Goal: Transaction & Acquisition: Purchase product/service

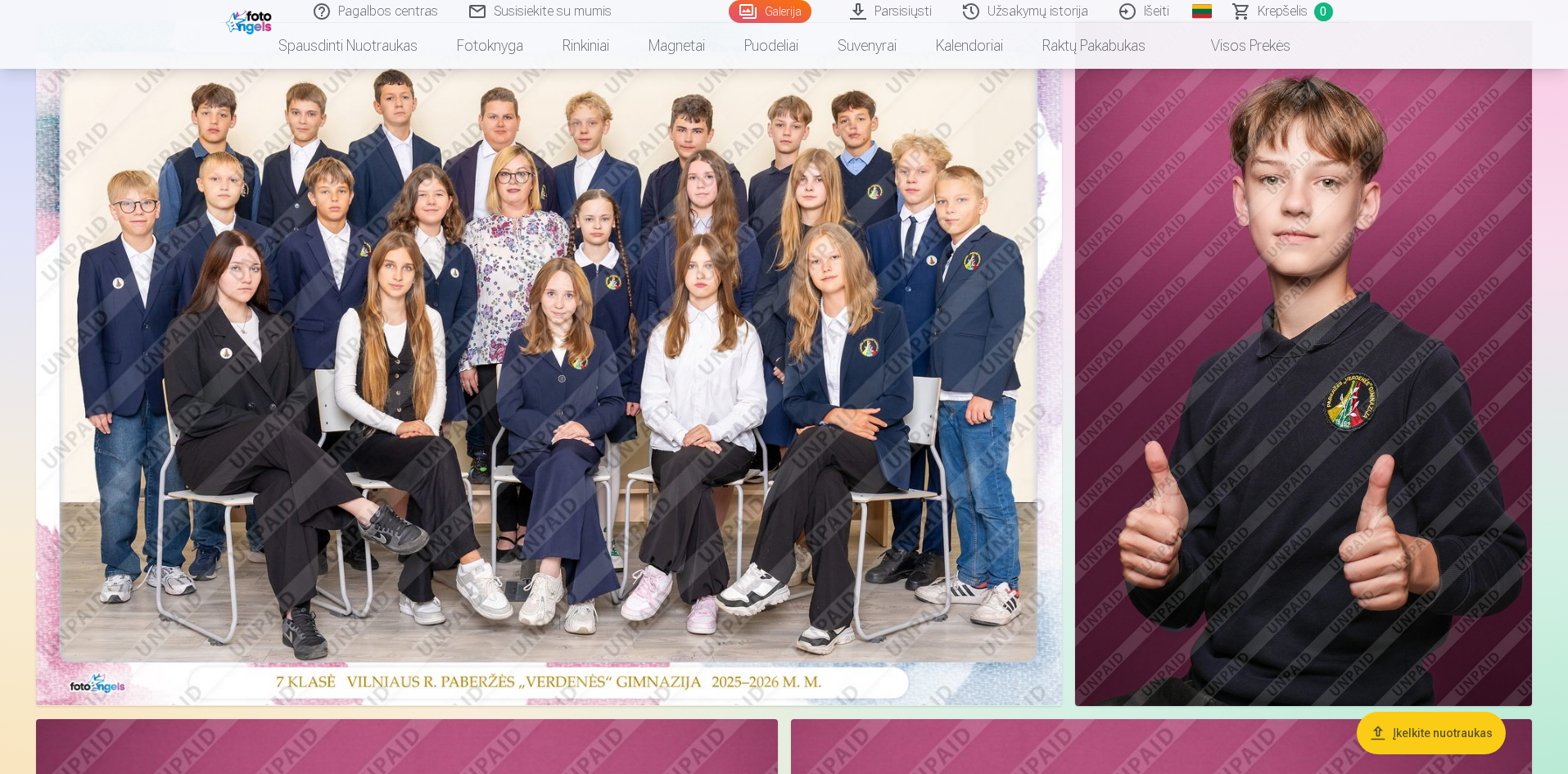
scroll to position [164, 0]
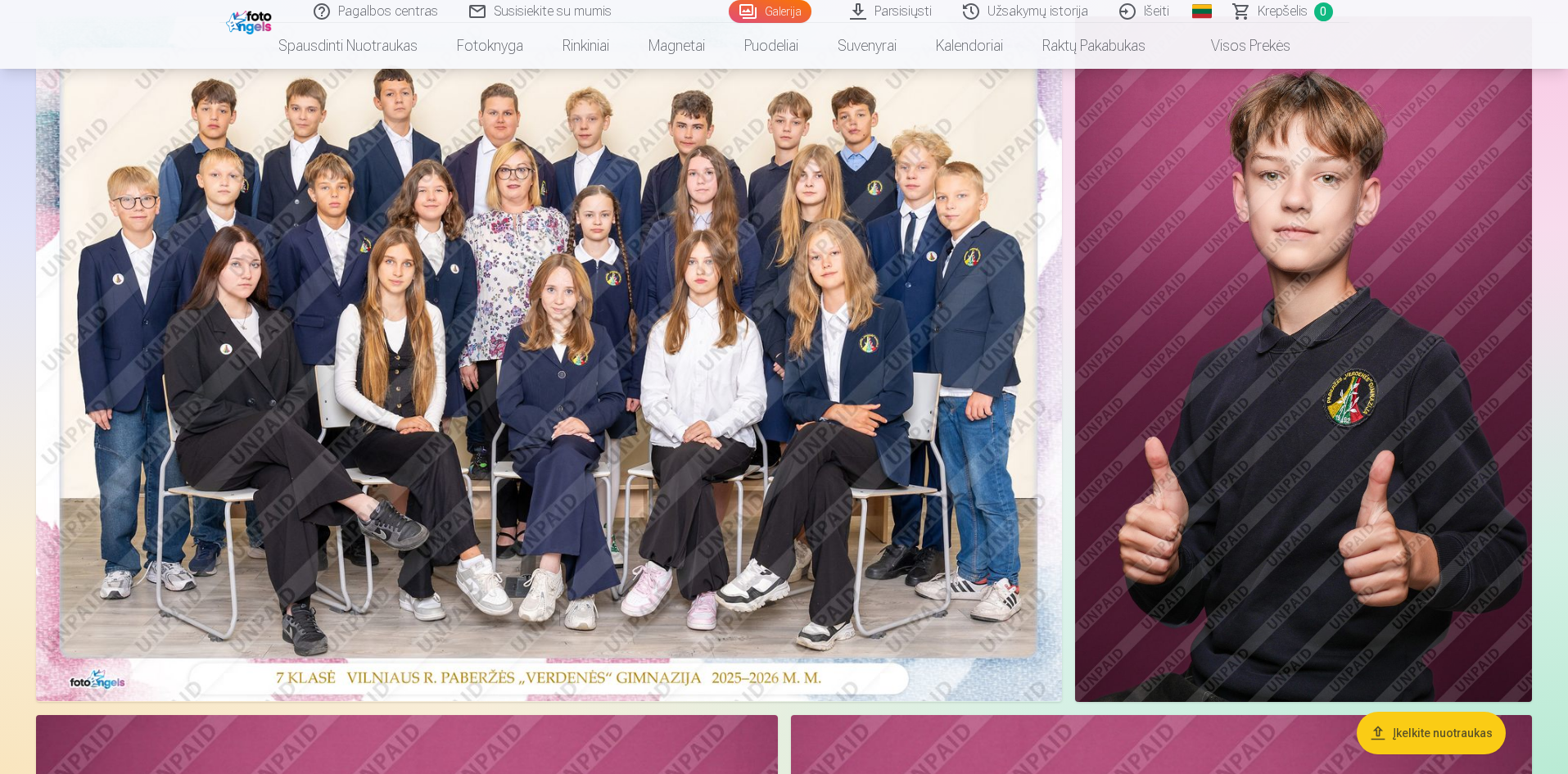
click at [633, 481] on img at bounding box center [549, 358] width 1026 height 684
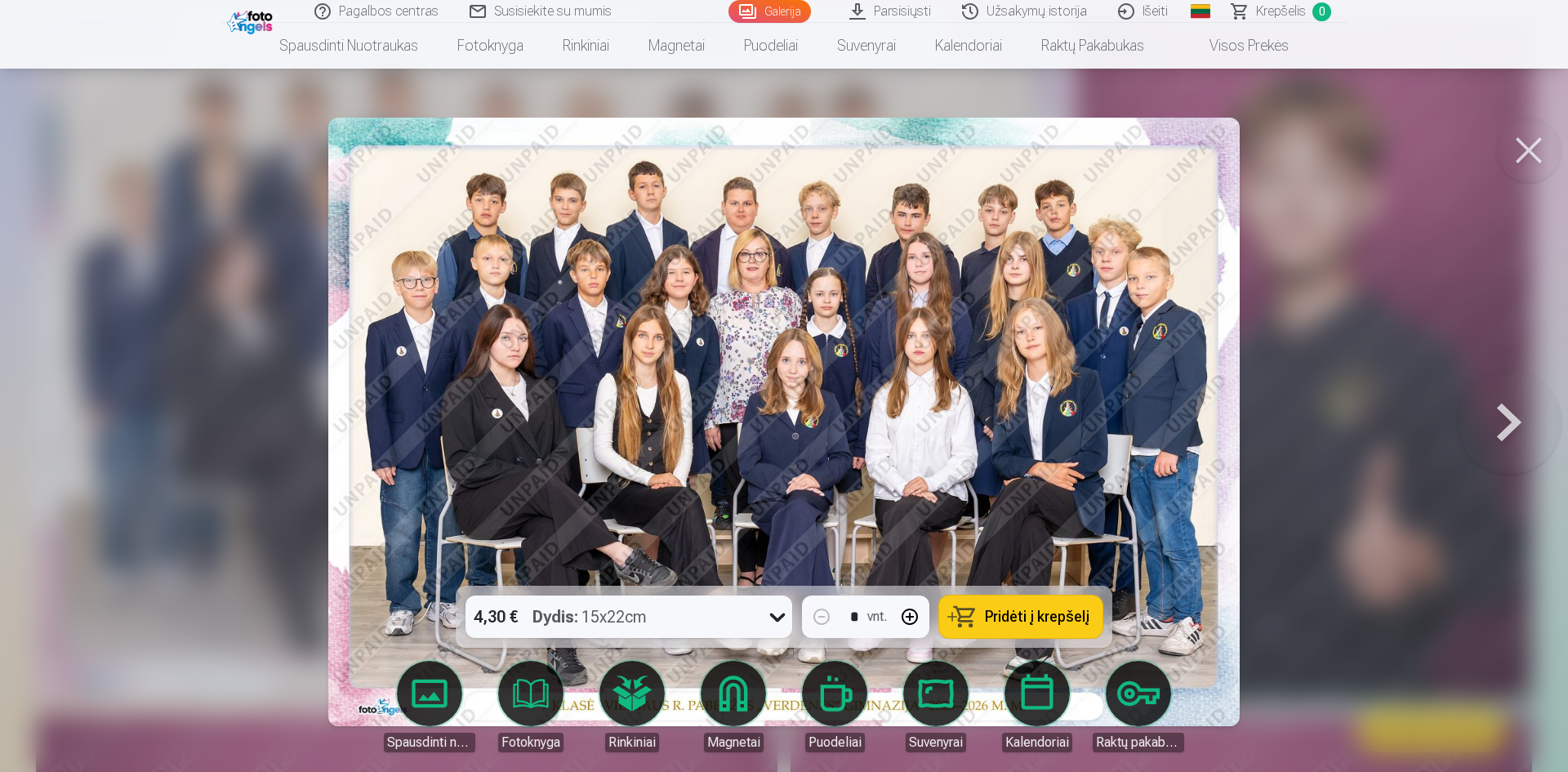
click at [1078, 611] on span "Pridėti į krepšelį" at bounding box center [1038, 616] width 105 height 14
click at [1524, 154] on button at bounding box center [1529, 150] width 66 height 66
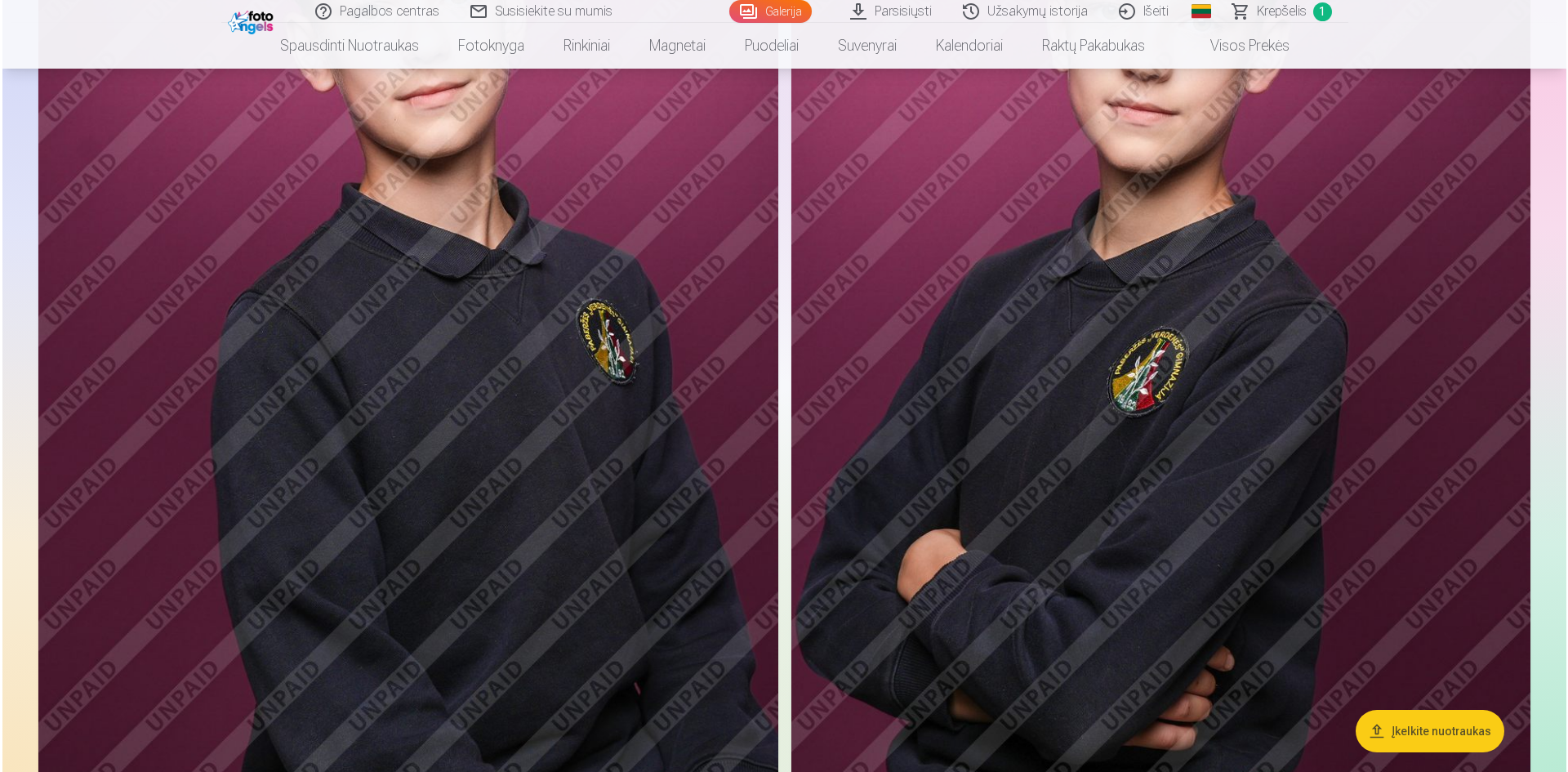
scroll to position [1143, 0]
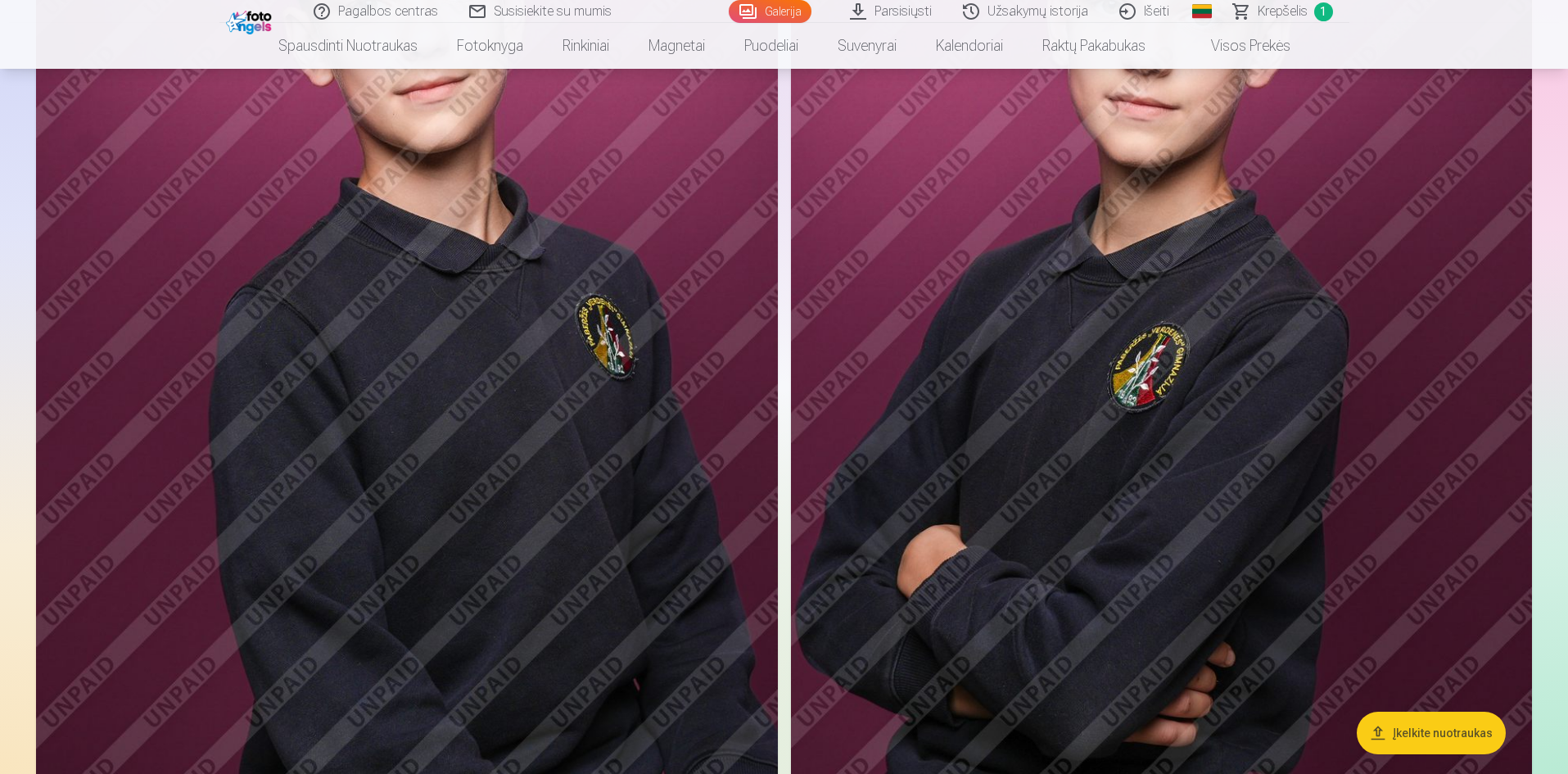
click at [478, 468] on img at bounding box center [407, 288] width 742 height 1113
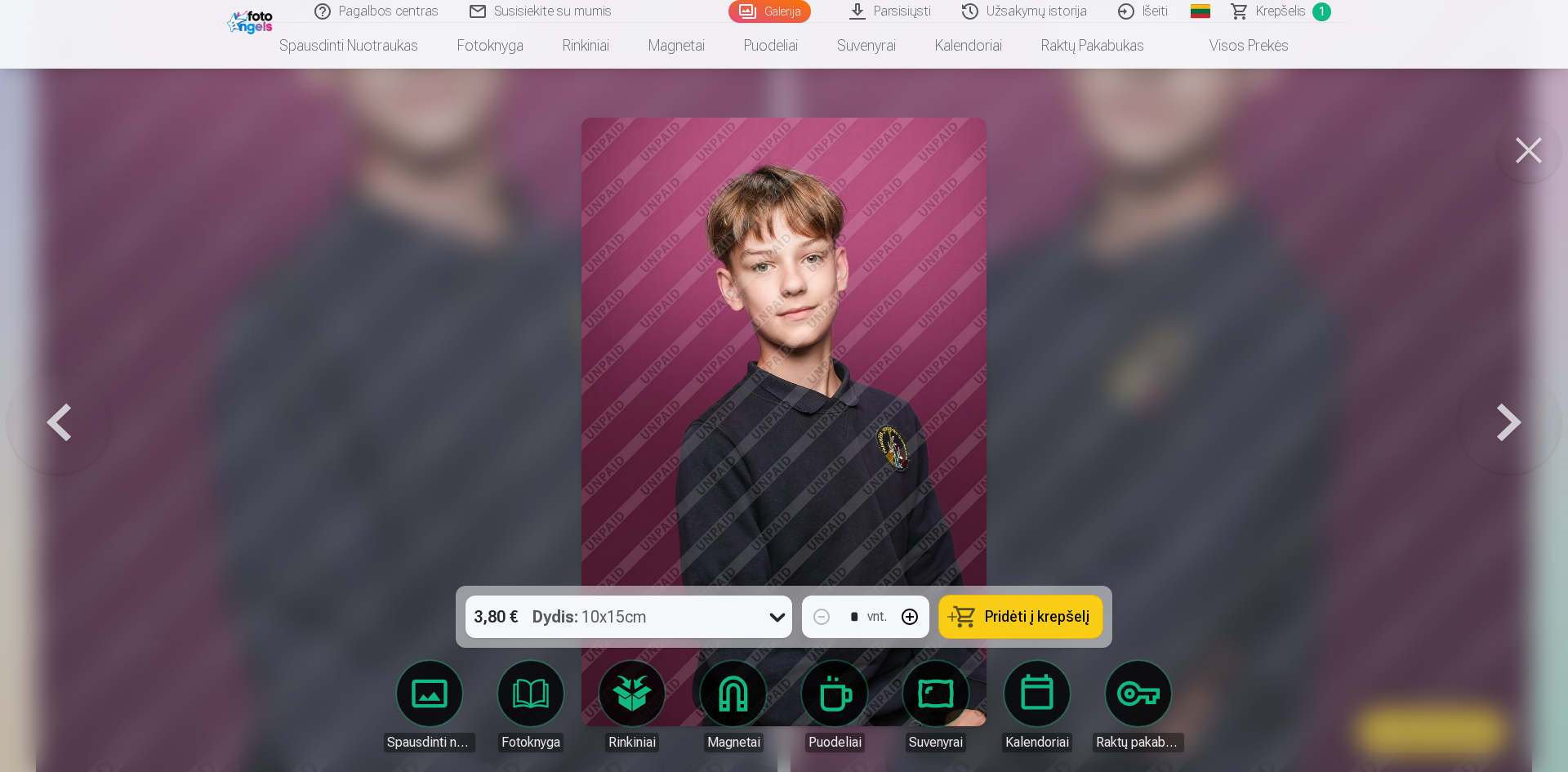
click at [917, 618] on button "button" at bounding box center [909, 616] width 39 height 39
click at [1008, 618] on span "Pridėti į krepšelį" at bounding box center [1038, 616] width 105 height 14
type input "*"
click at [1536, 147] on button at bounding box center [1529, 150] width 66 height 66
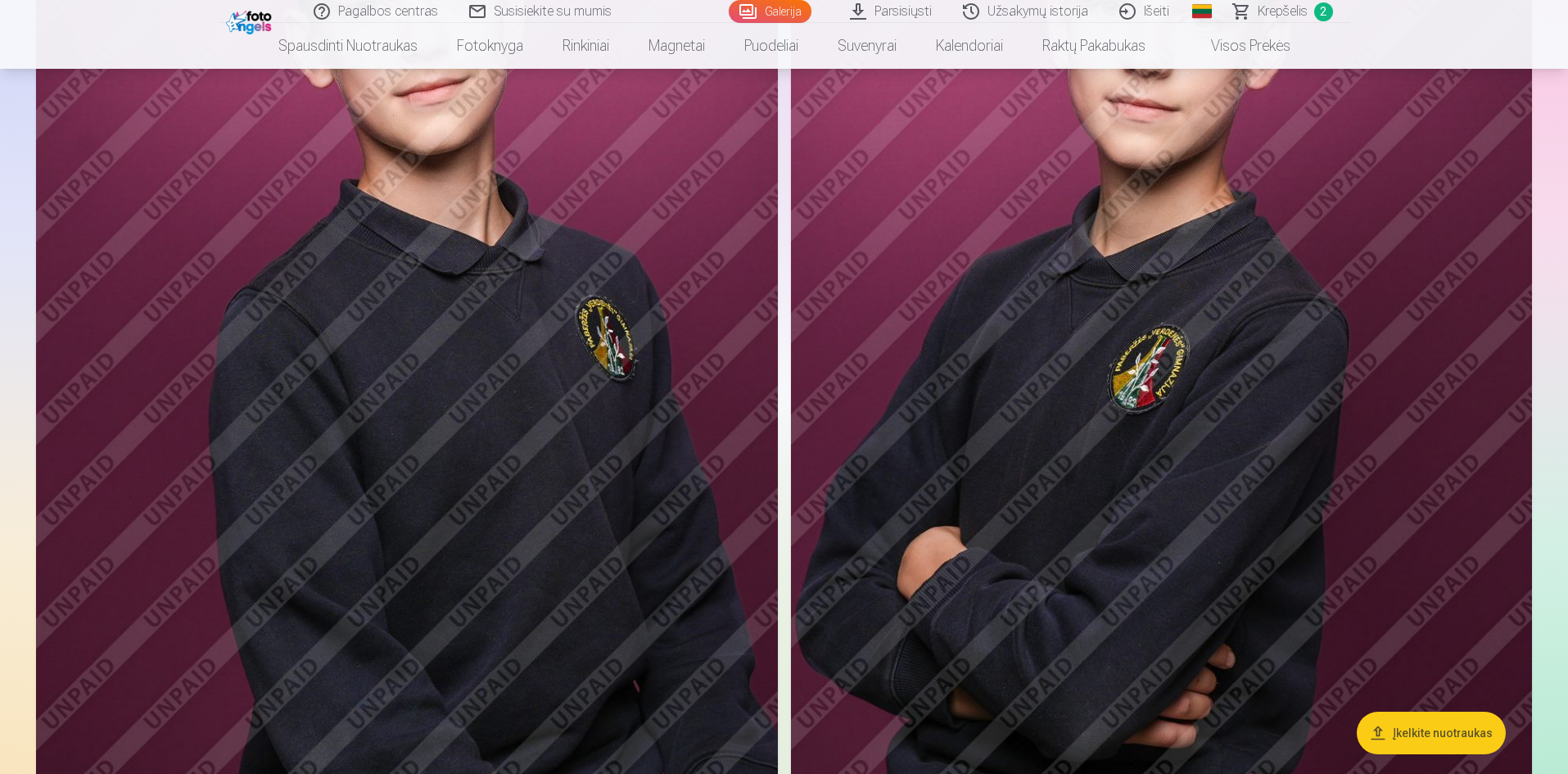
click at [1023, 352] on img at bounding box center [1161, 290] width 741 height 1113
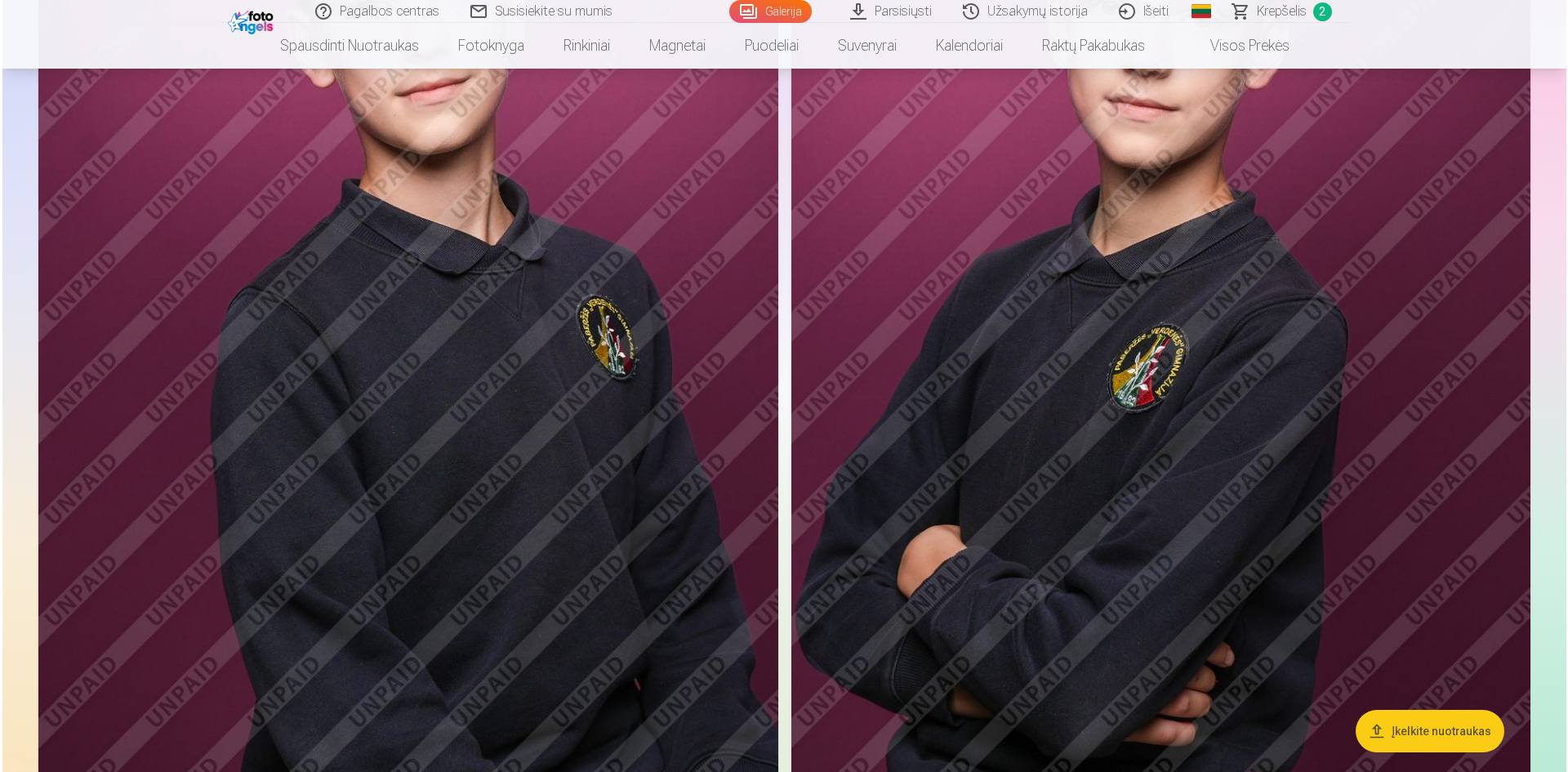
scroll to position [1143, 0]
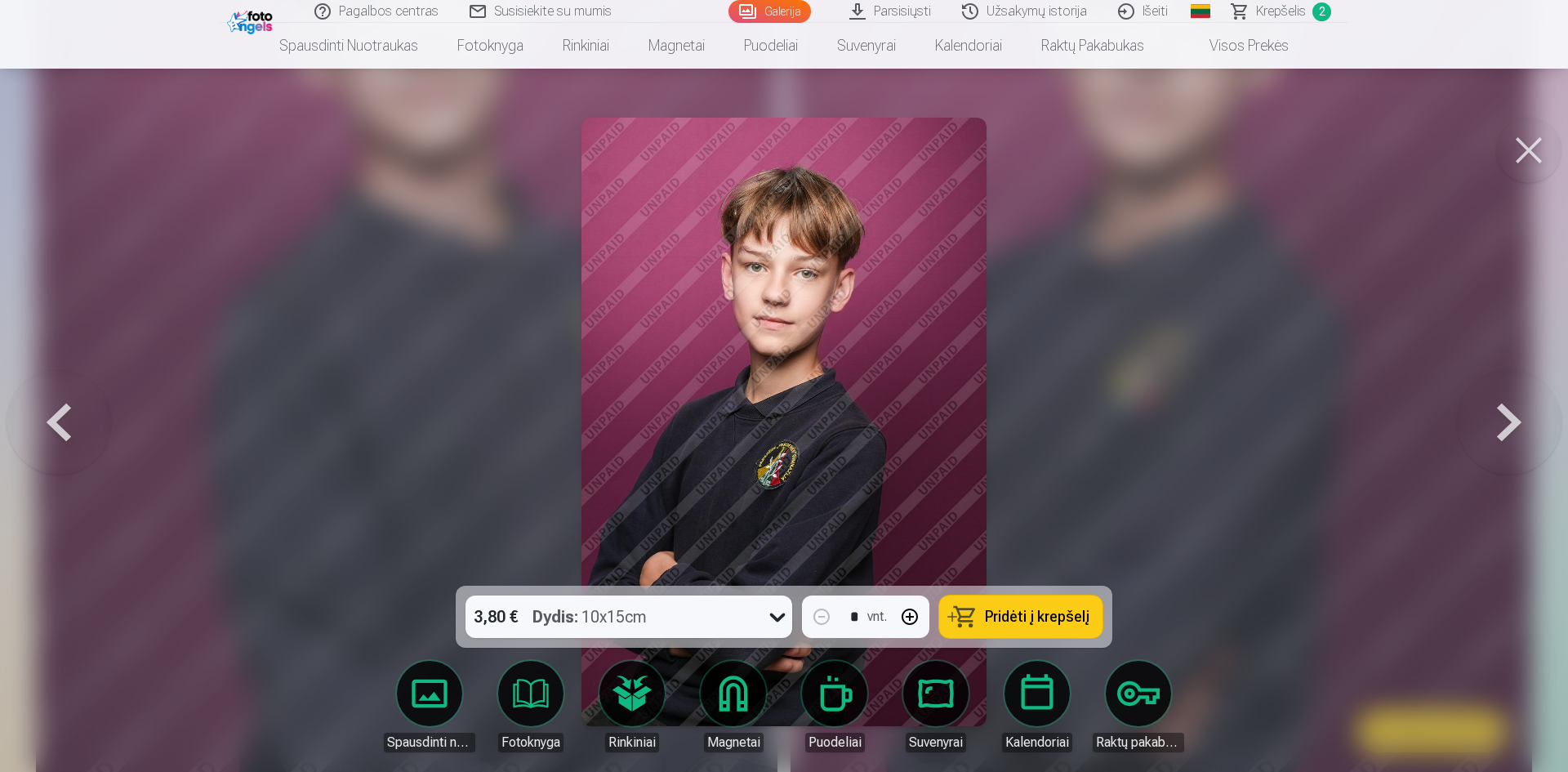
click at [914, 617] on button "button" at bounding box center [909, 616] width 39 height 39
click at [992, 617] on span "Pridėti į krepšelį" at bounding box center [1038, 616] width 105 height 14
type input "*"
click at [1527, 164] on button at bounding box center [1529, 150] width 66 height 66
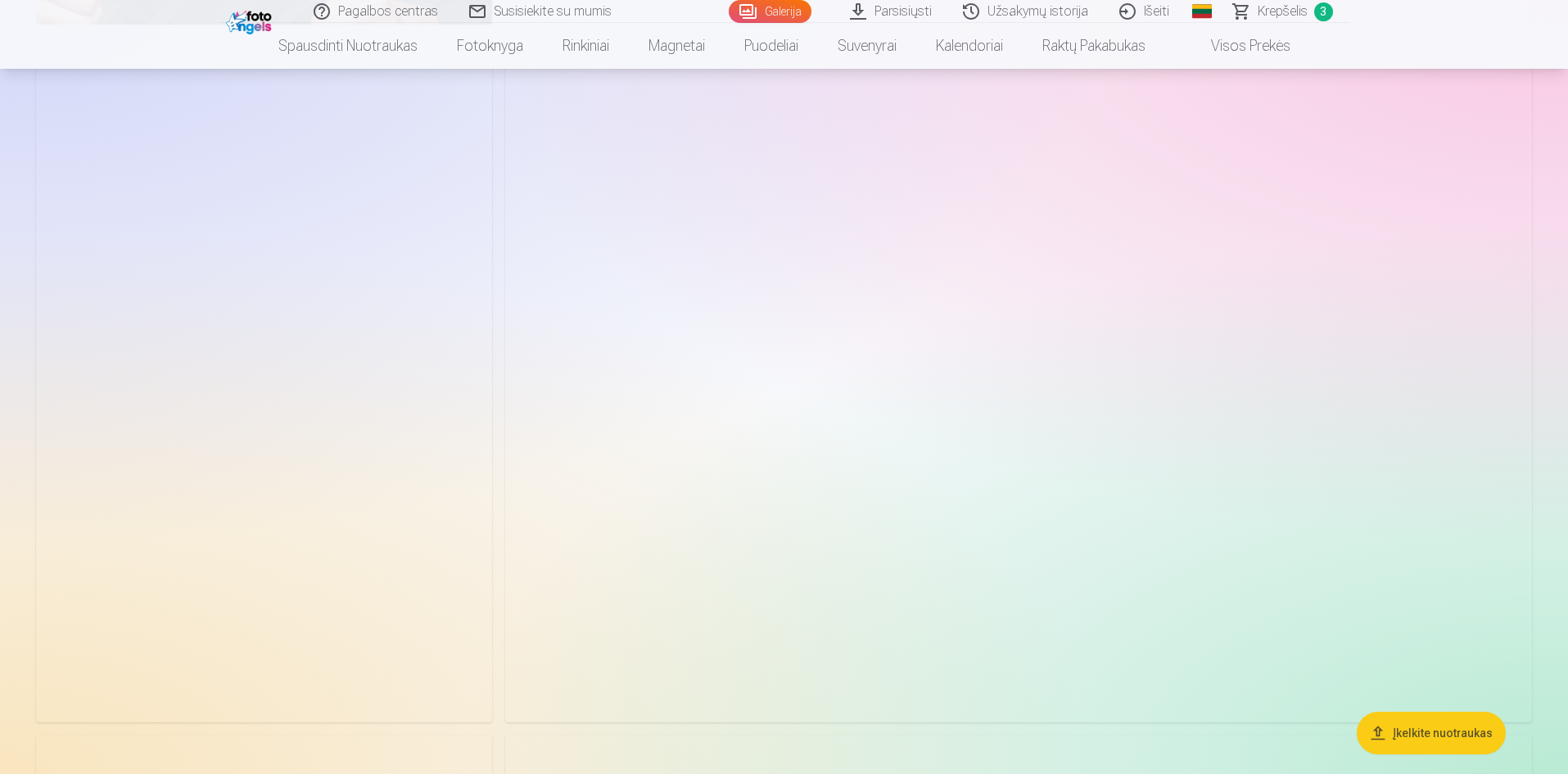
scroll to position [3356, 0]
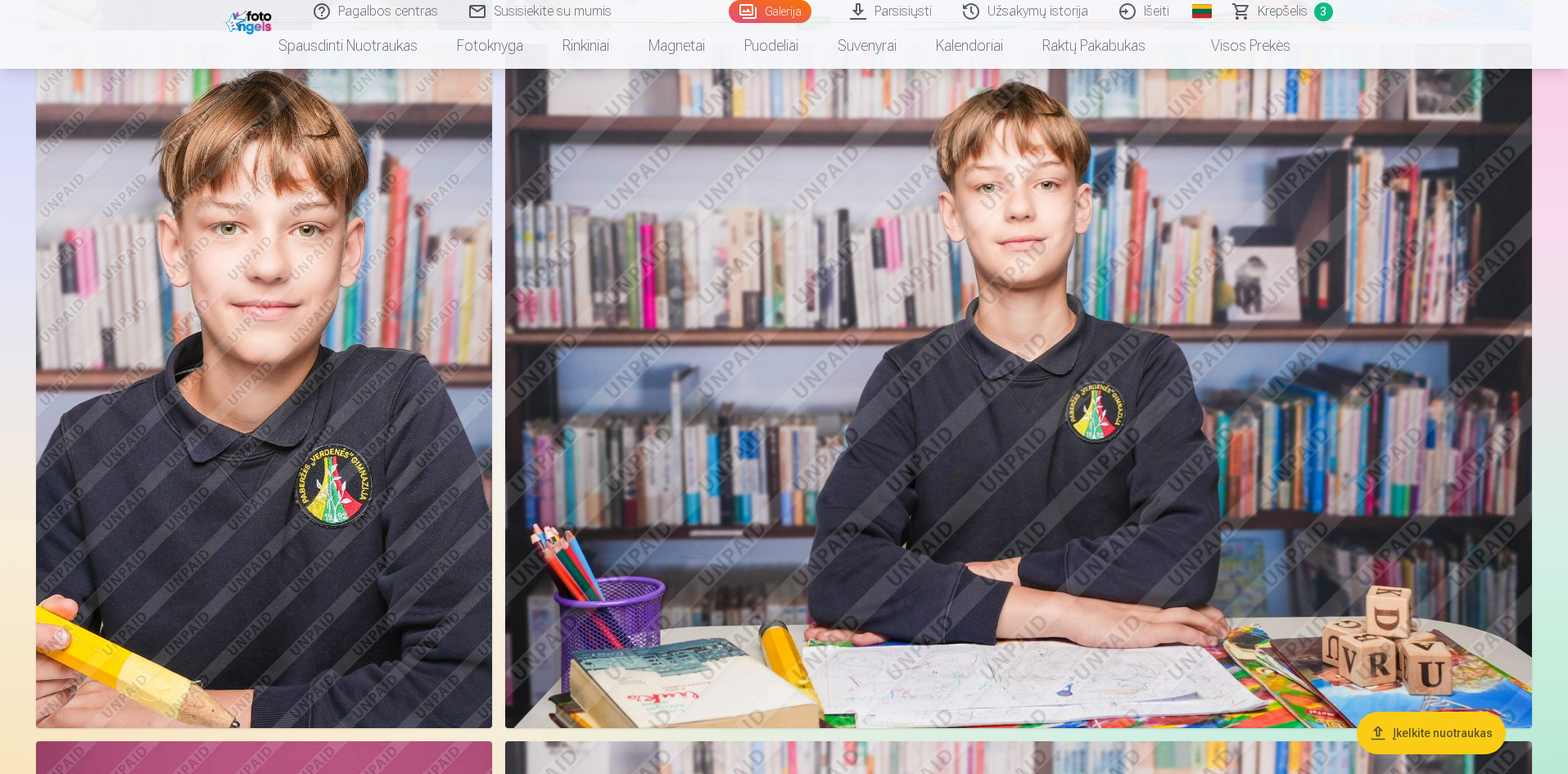
click at [308, 502] on img at bounding box center [264, 385] width 456 height 684
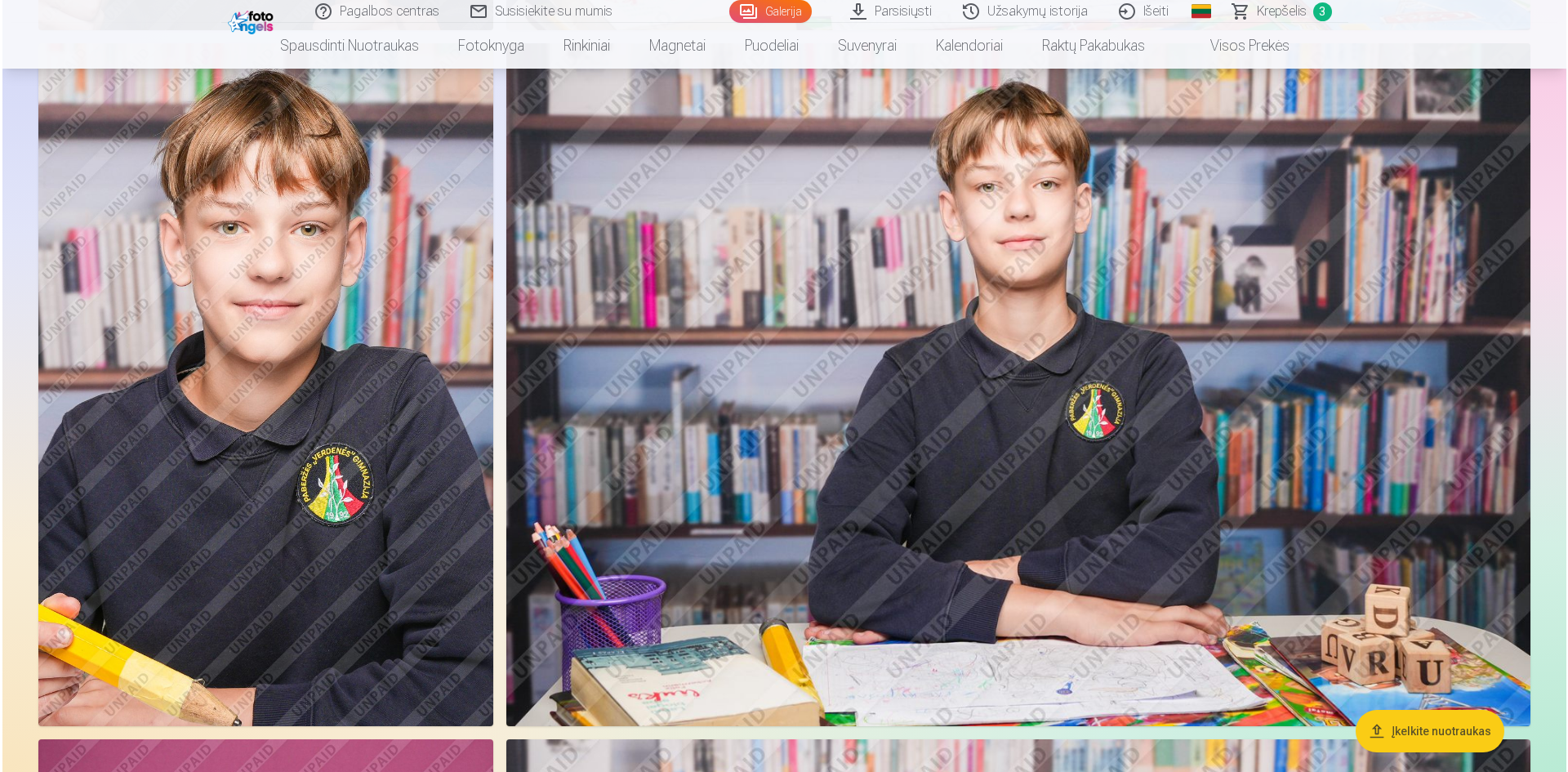
scroll to position [3353, 0]
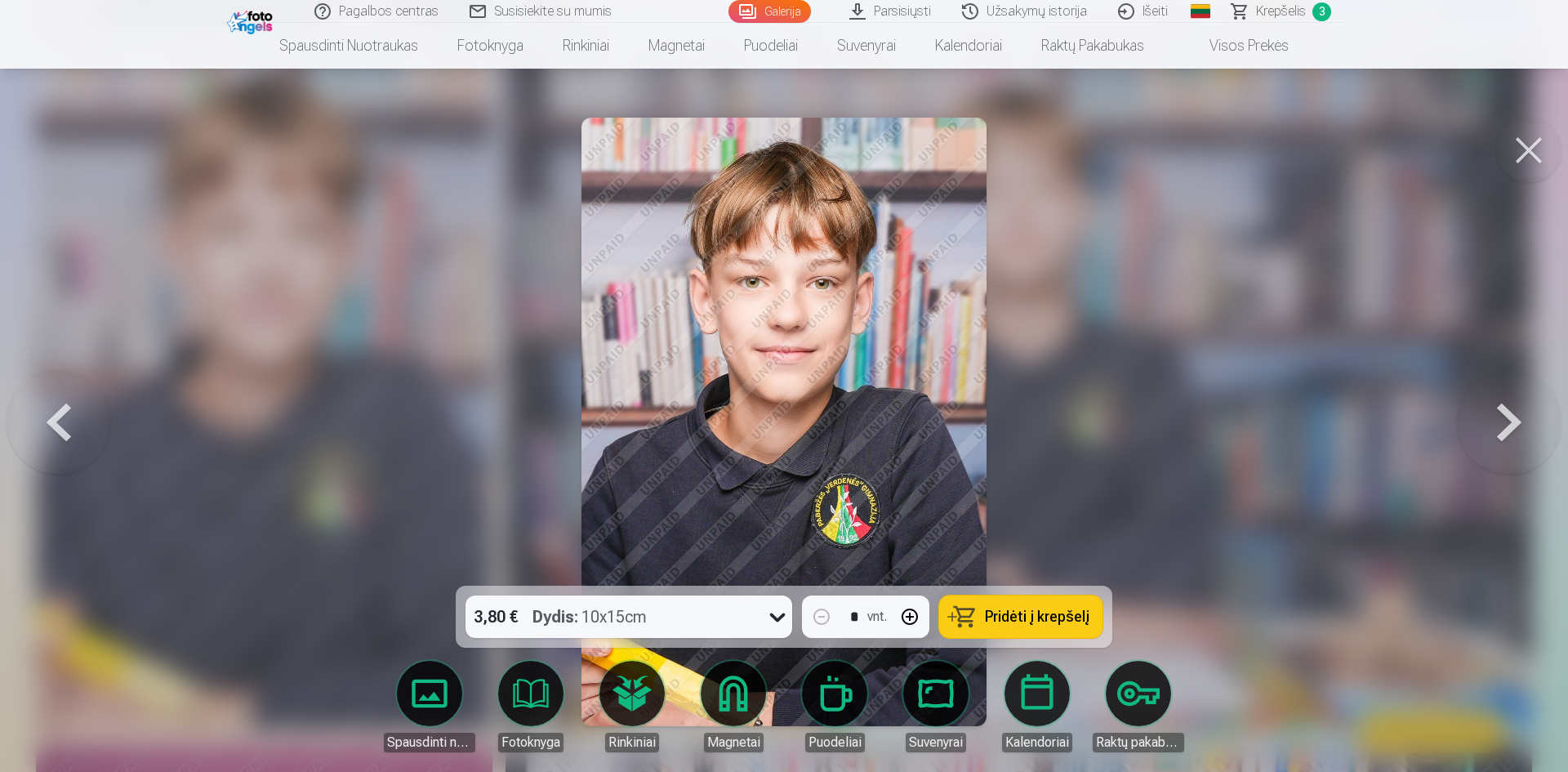
click at [908, 616] on button "button" at bounding box center [909, 616] width 39 height 39
click at [1002, 620] on span "Pridėti į krepšelį" at bounding box center [1038, 616] width 105 height 14
type input "*"
click at [1545, 154] on button at bounding box center [1529, 150] width 66 height 66
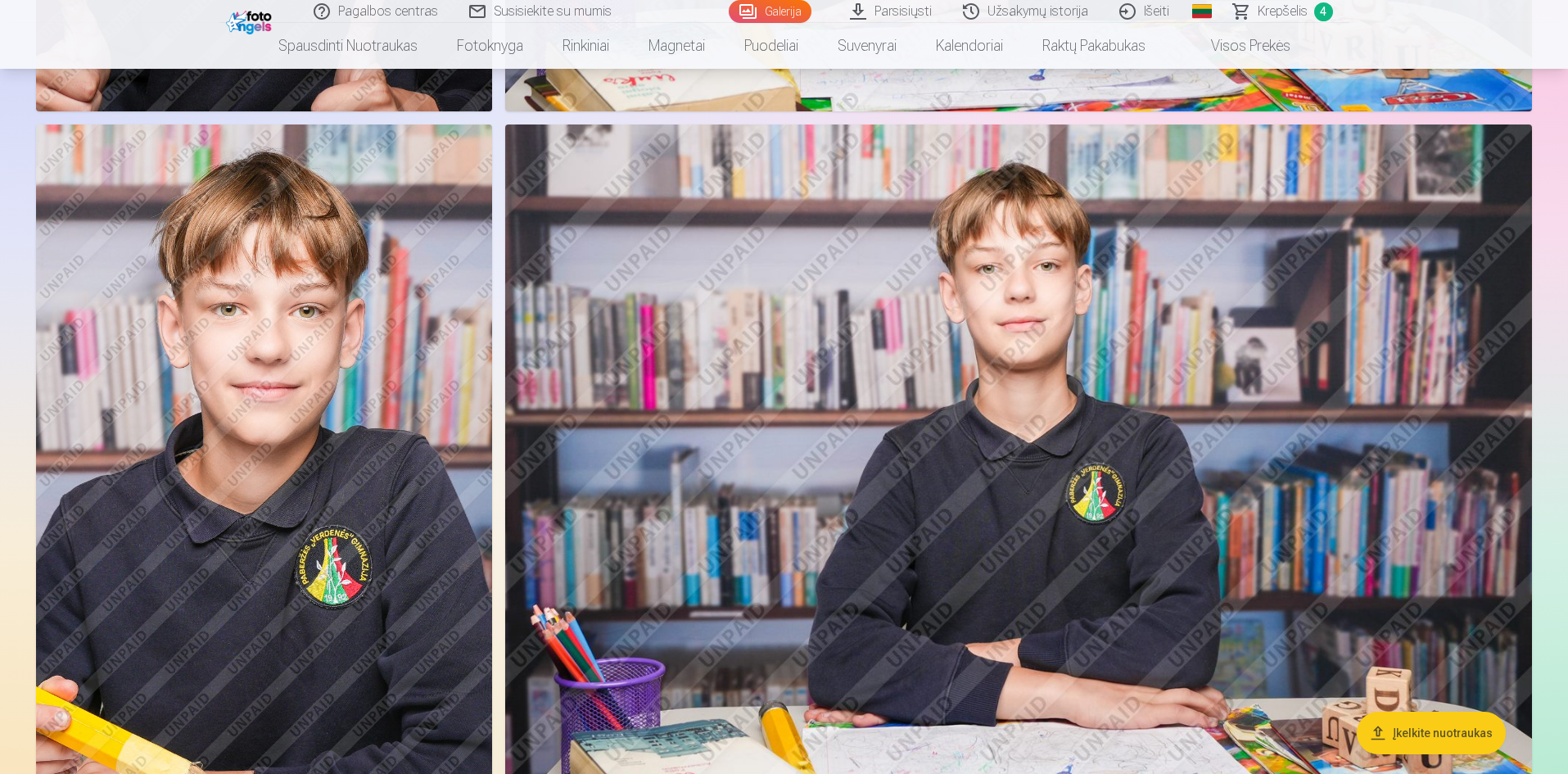
scroll to position [3274, 0]
click at [1271, 14] on span "Krepšelis" at bounding box center [1283, 11] width 50 height 20
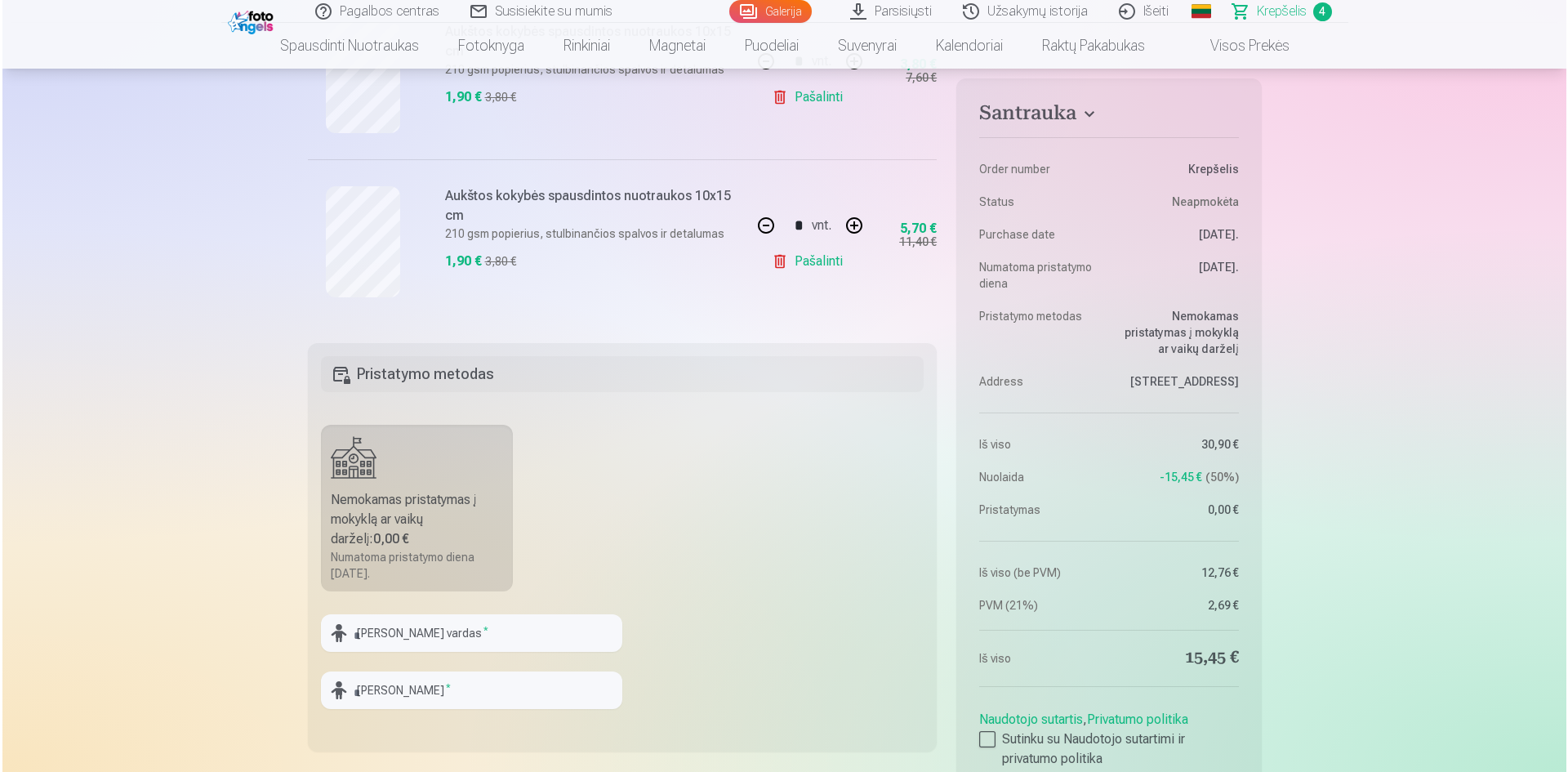
scroll to position [1143, 0]
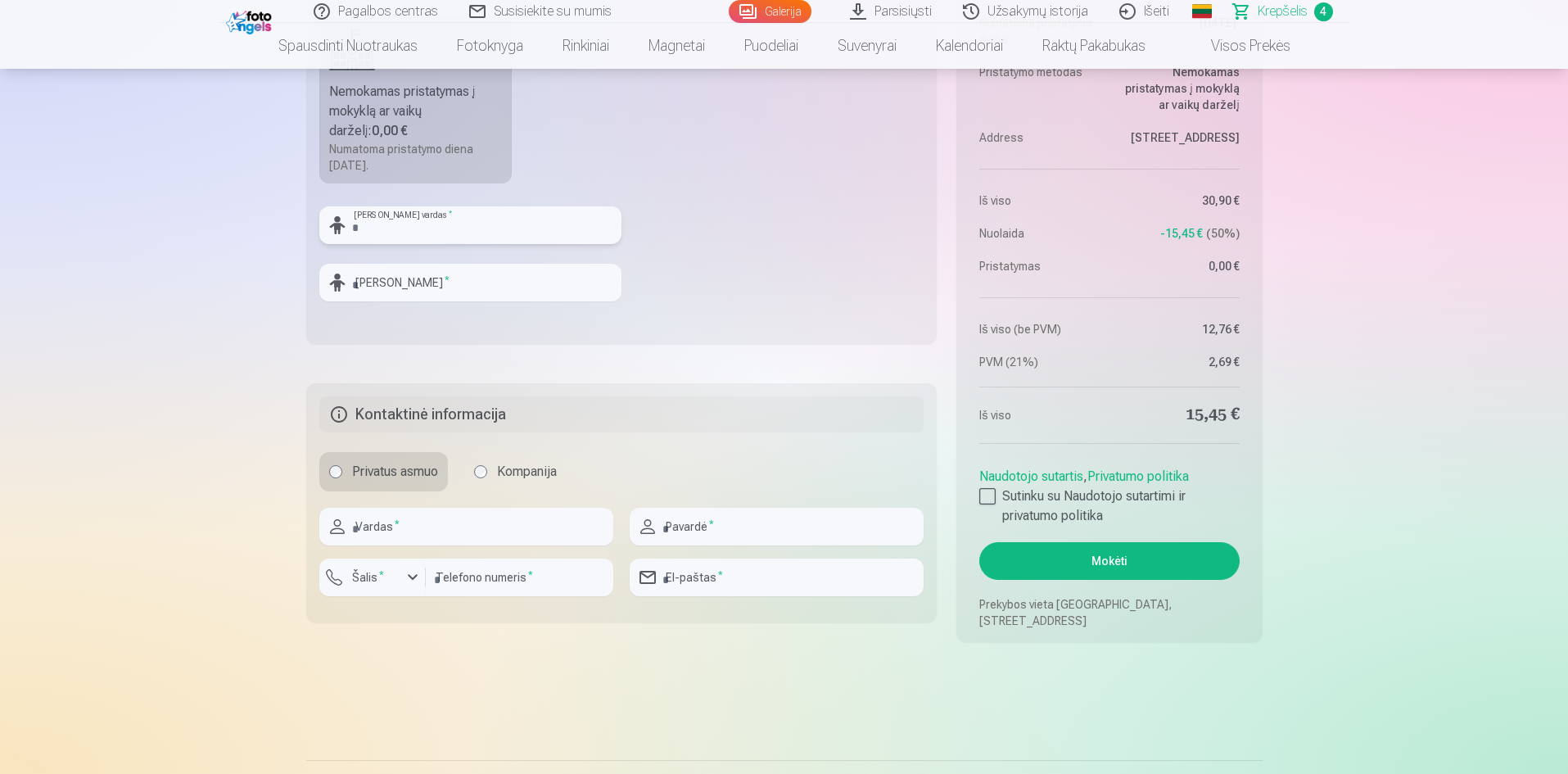
click at [429, 226] on input "text" at bounding box center [470, 224] width 303 height 37
type input "*"
type input "*********"
click at [494, 297] on input "text" at bounding box center [470, 282] width 303 height 37
type input "**********"
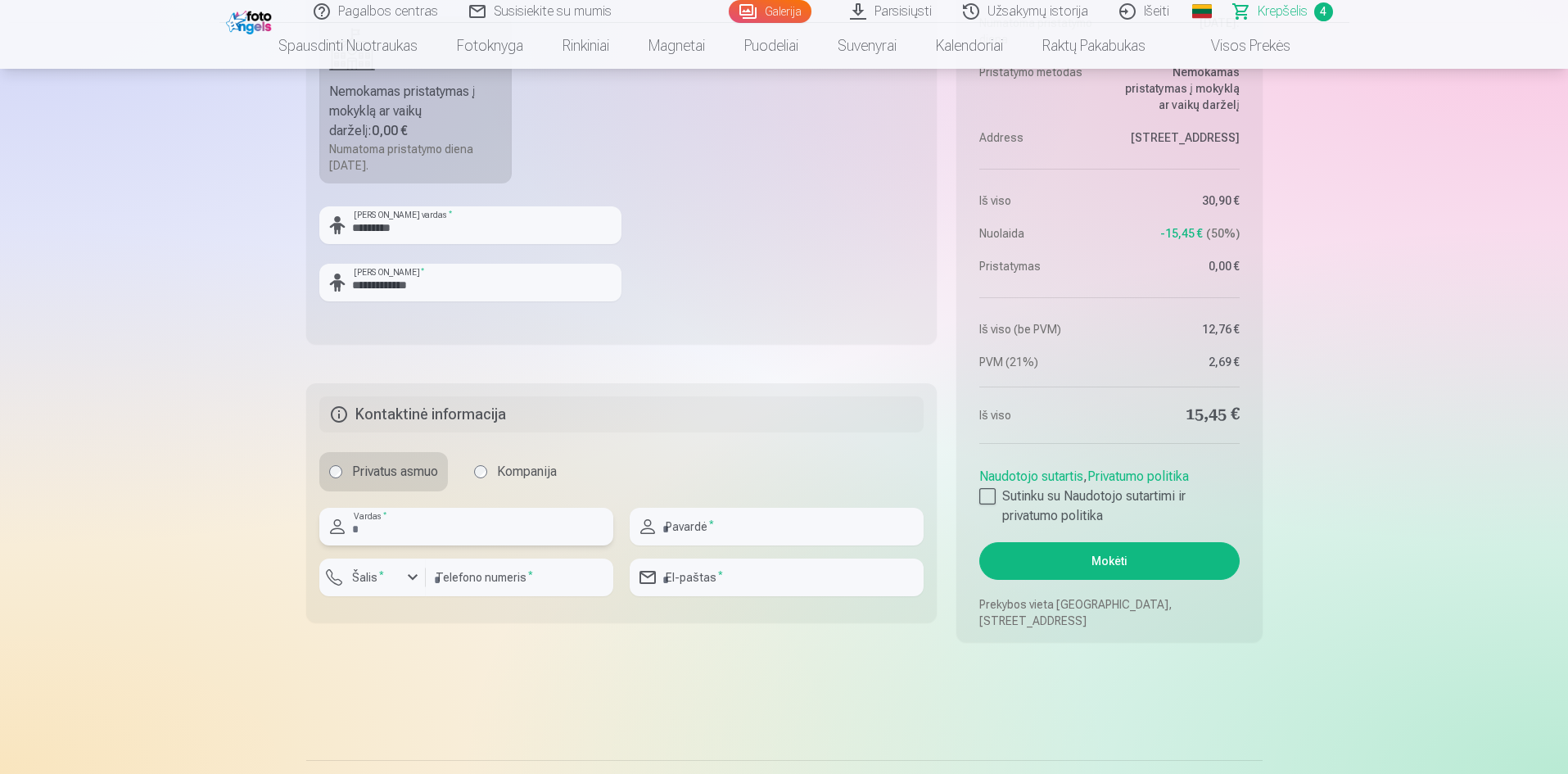
click at [444, 533] on input "text" at bounding box center [467, 526] width 294 height 37
type input "******"
type input "**********"
type input "*********"
type input "**********"
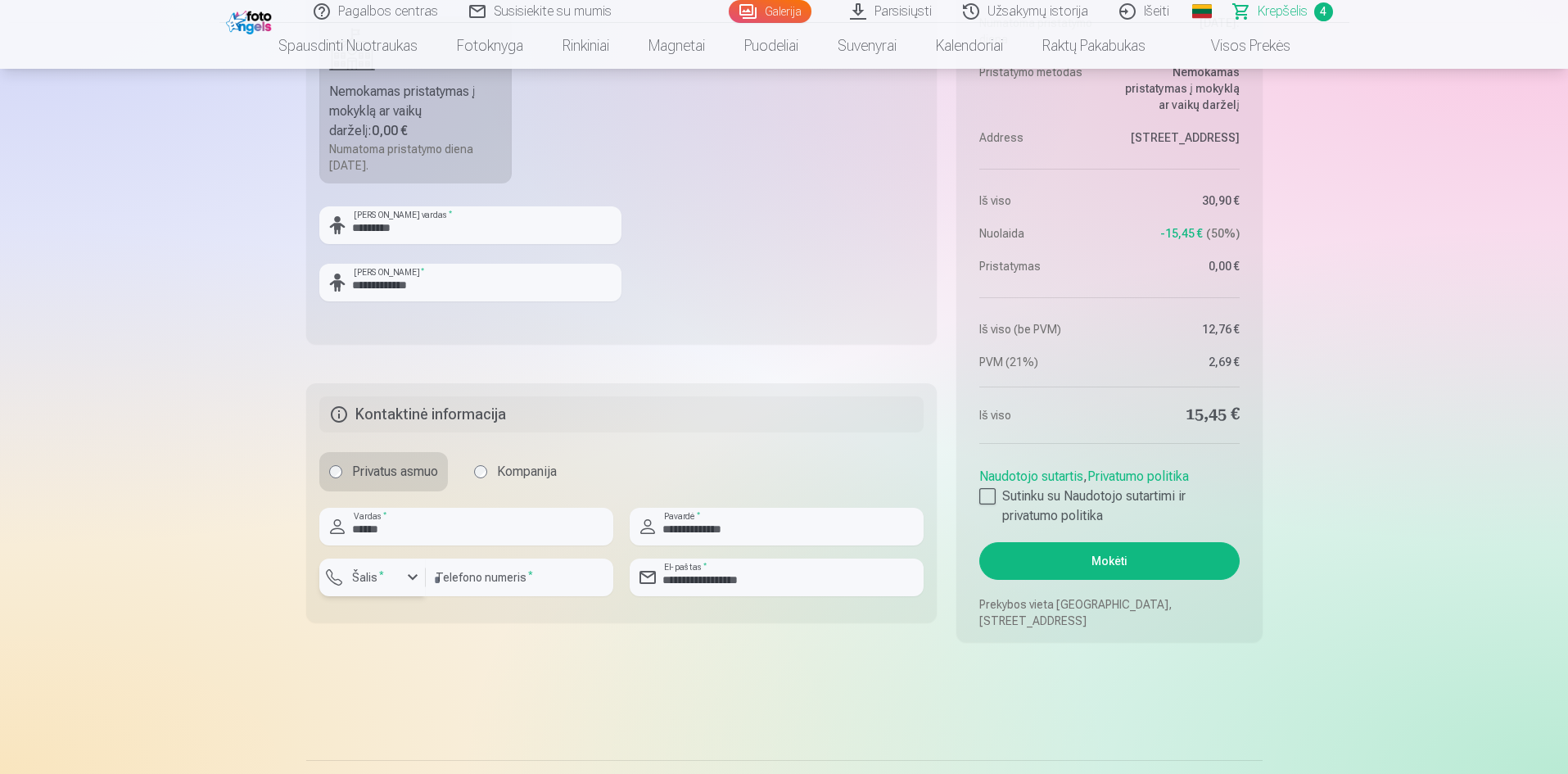
click at [413, 588] on button "Šalis *" at bounding box center [373, 576] width 107 height 37
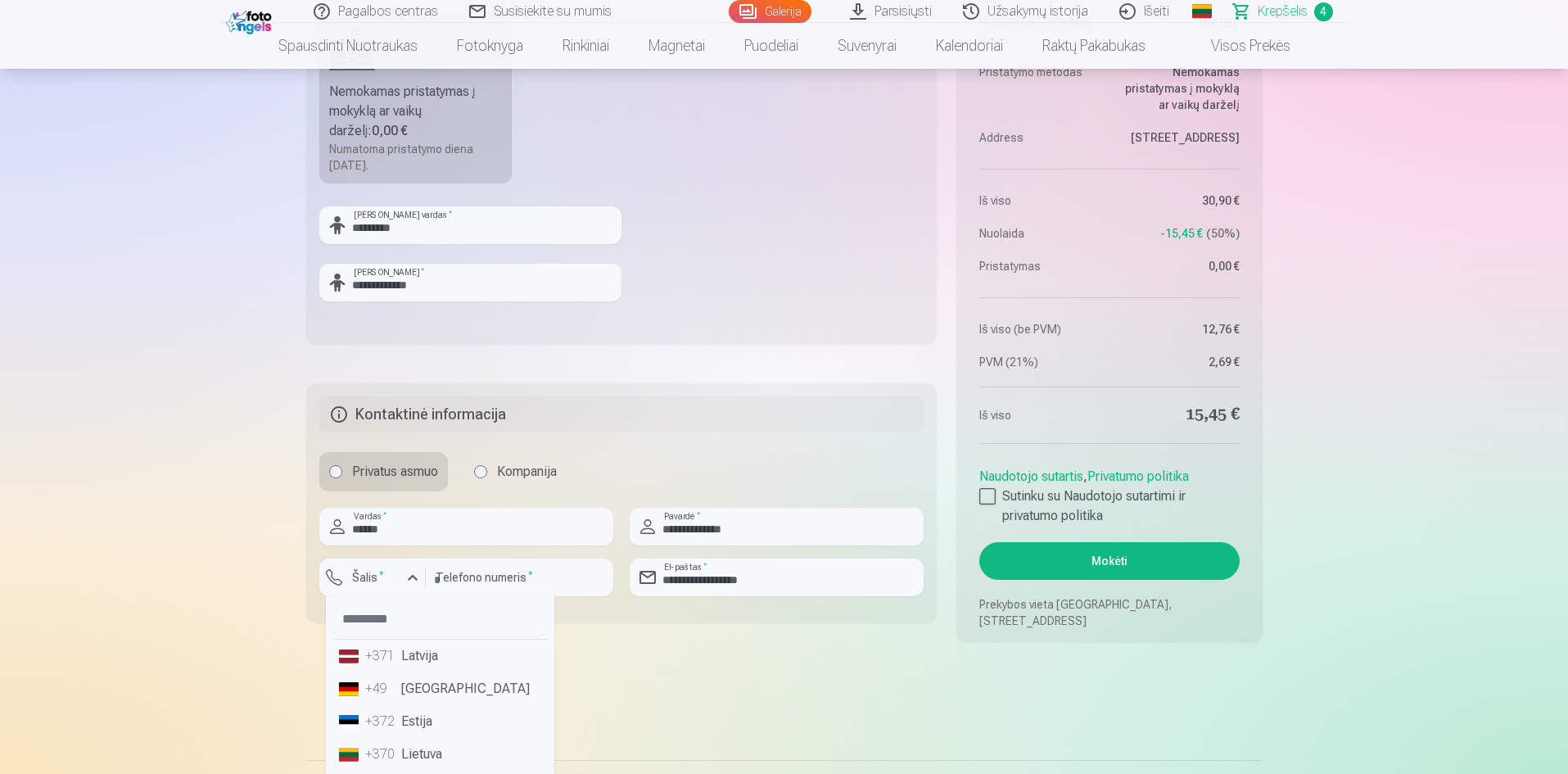
click at [429, 751] on li "+370 Lietuva" at bounding box center [440, 754] width 216 height 32
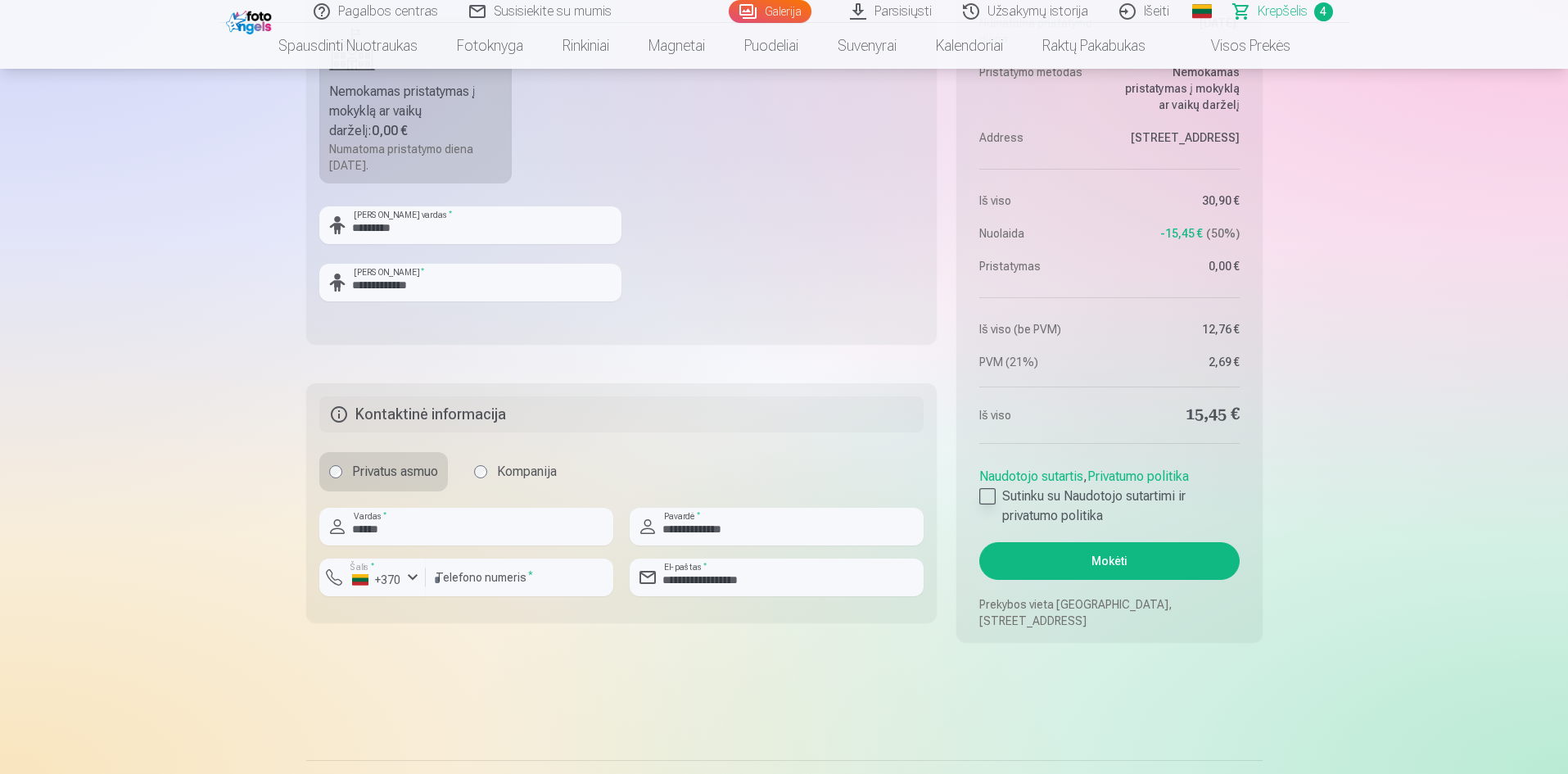
click at [993, 494] on div at bounding box center [987, 495] width 16 height 16
click at [1103, 555] on button "Mokėti" at bounding box center [1109, 560] width 260 height 37
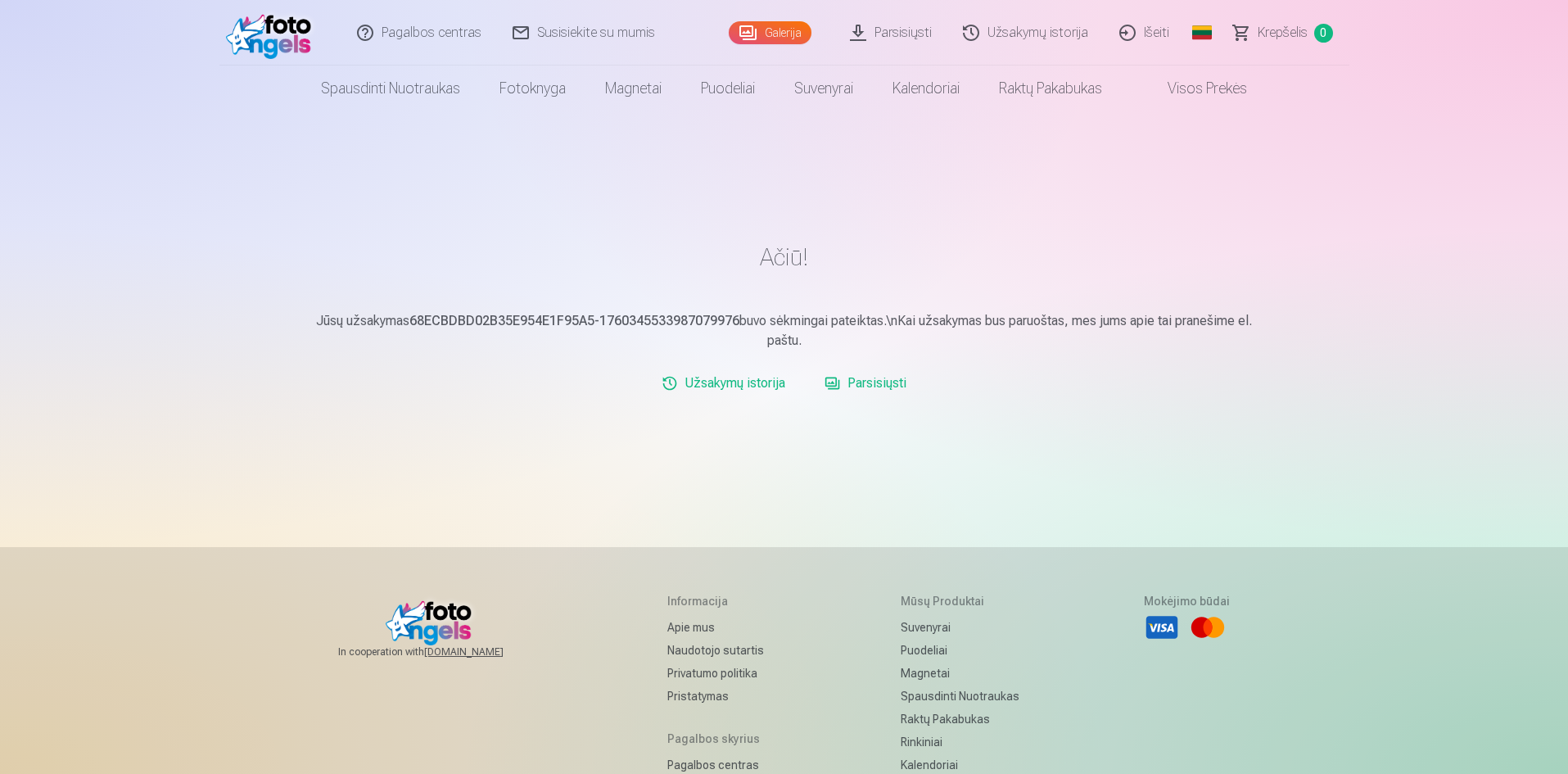
click at [1150, 38] on link "Išeiti" at bounding box center [1144, 32] width 81 height 66
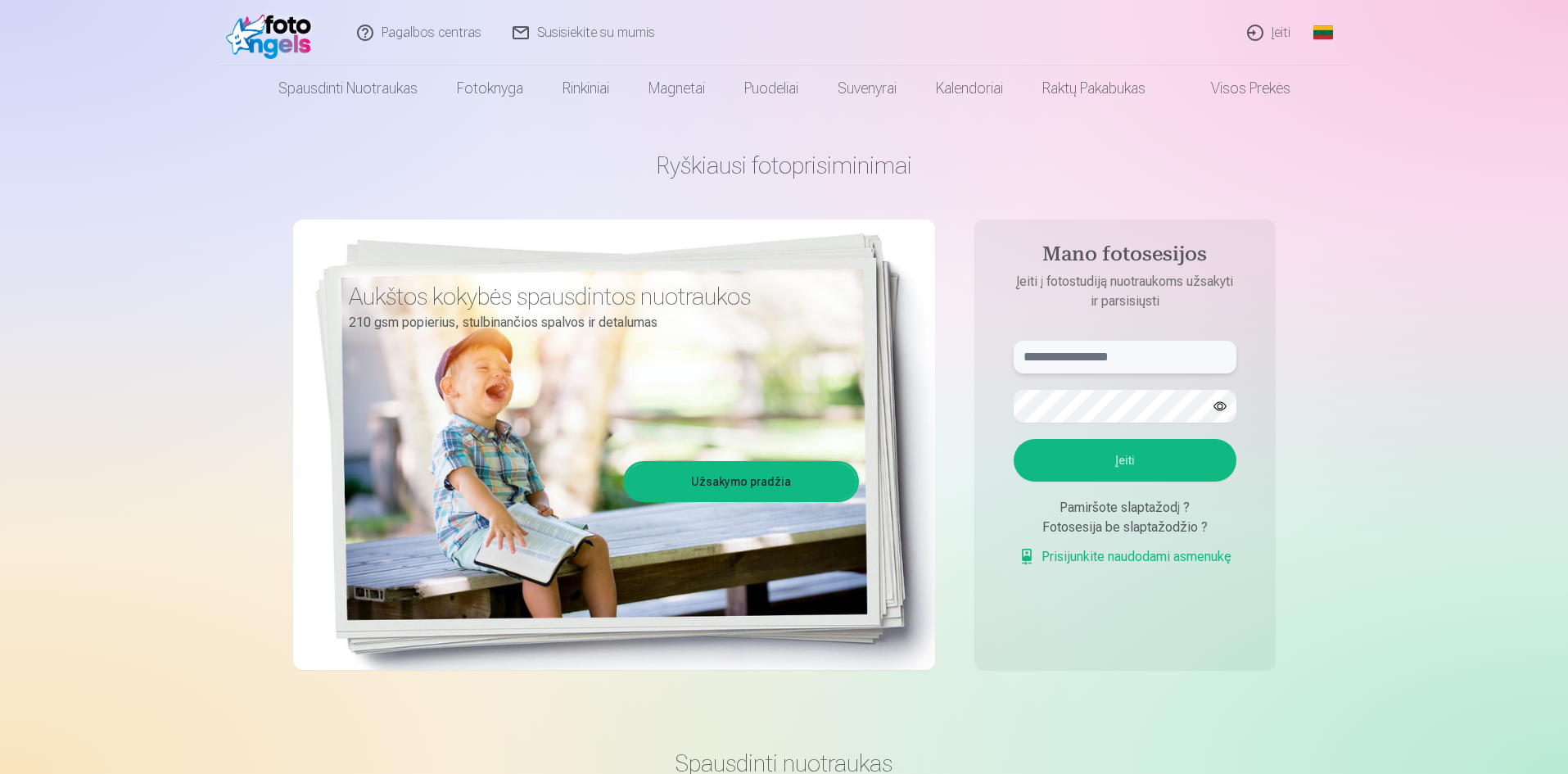
click at [1155, 354] on input "text" at bounding box center [1124, 357] width 222 height 32
type input "**********"
click at [1164, 461] on button "Įeiti" at bounding box center [1124, 460] width 222 height 43
